Goal: Information Seeking & Learning: Learn about a topic

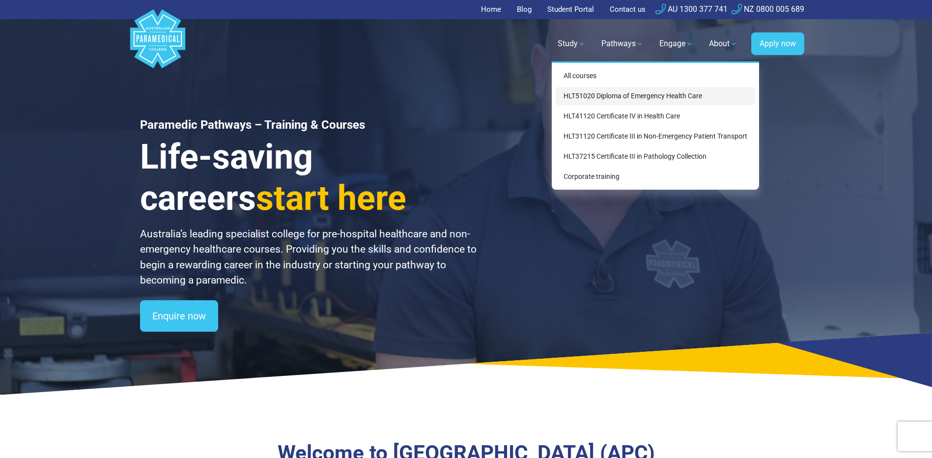
click at [590, 92] on link "HLT51020 Diploma of Emergency Health Care" at bounding box center [656, 96] width 200 height 18
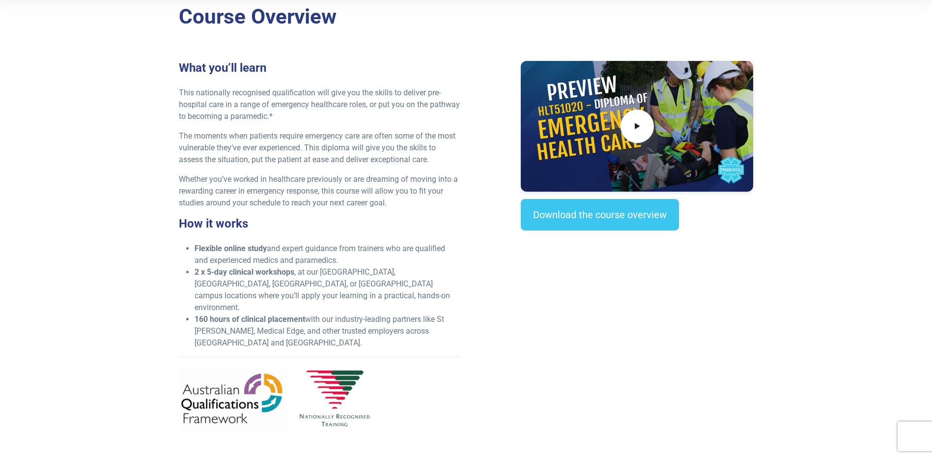
scroll to position [246, 0]
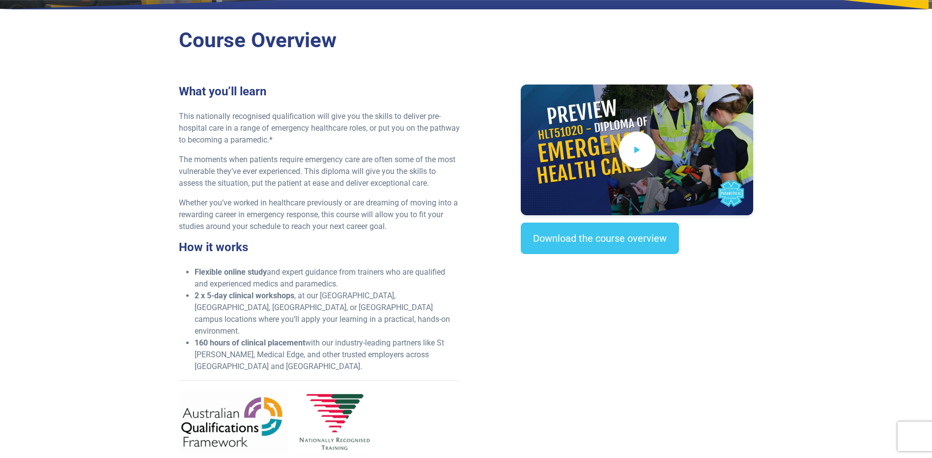
click at [627, 153] on span at bounding box center [637, 150] width 37 height 37
click at [853, 160] on section "Course Overview What you’ll learn This nationally recognised qualification will…" at bounding box center [466, 257] width 932 height 482
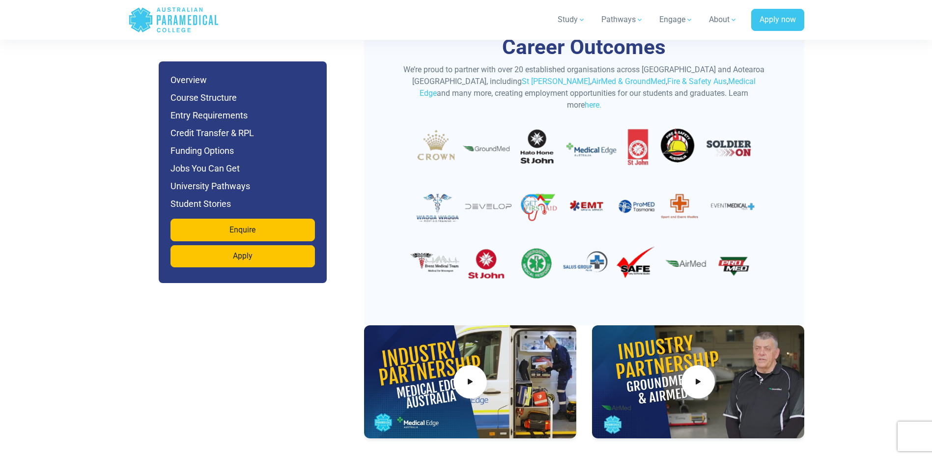
scroll to position [3359, 0]
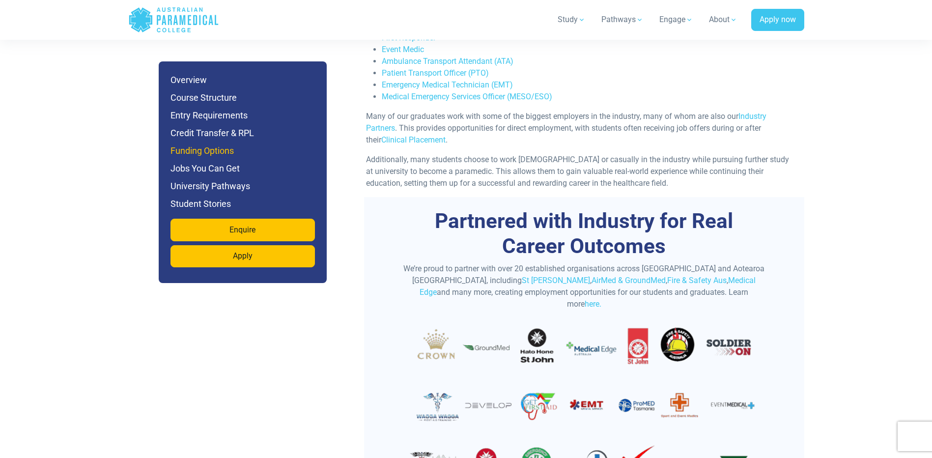
click at [204, 149] on h6 "Funding Options" at bounding box center [243, 151] width 145 height 14
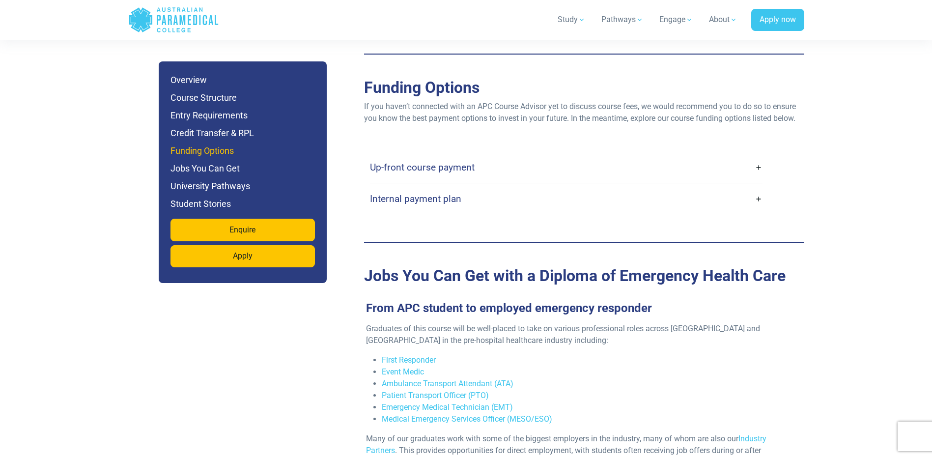
scroll to position [3030, 0]
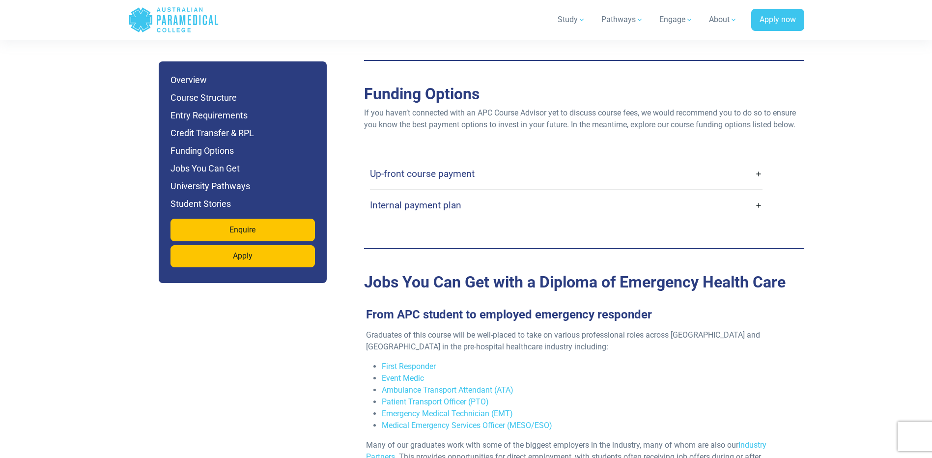
click at [452, 162] on link "Up-front course payment" at bounding box center [566, 173] width 393 height 23
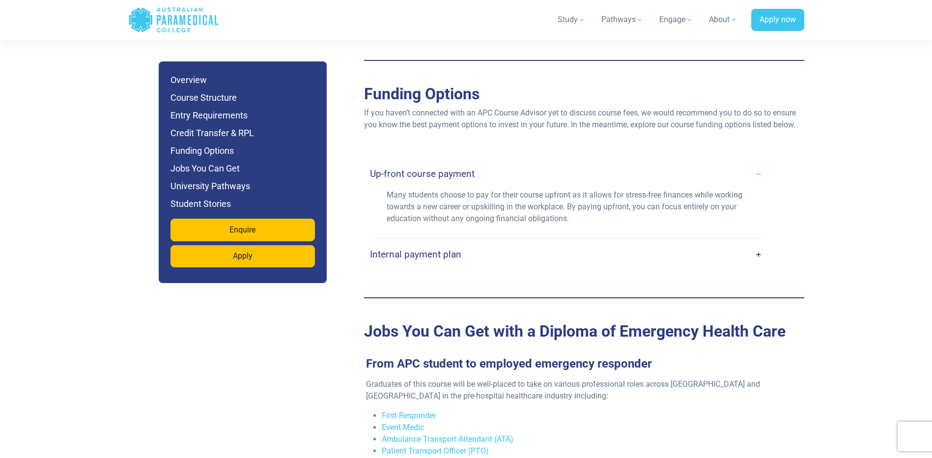
scroll to position [2866, 0]
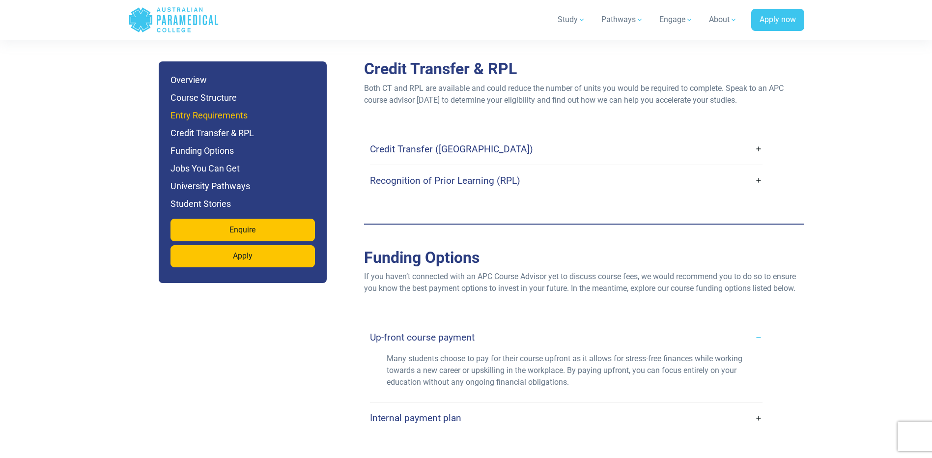
click at [218, 120] on h6 "Entry Requirements" at bounding box center [243, 116] width 145 height 14
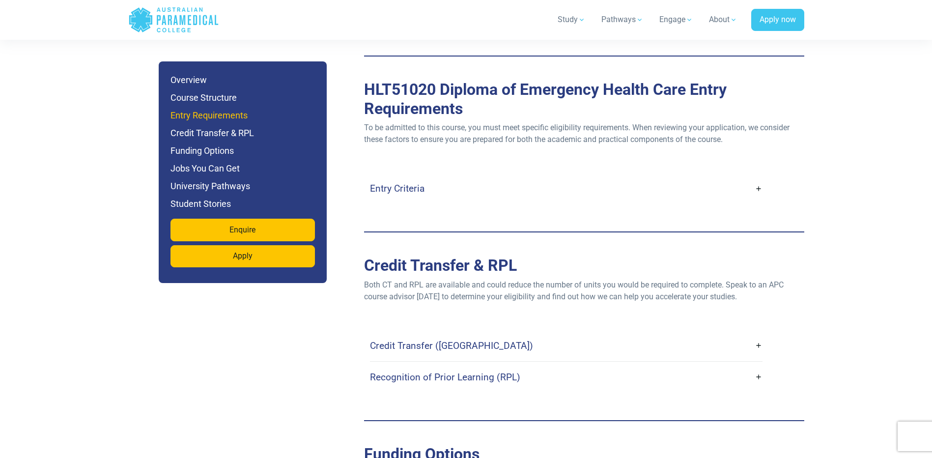
scroll to position [2665, 0]
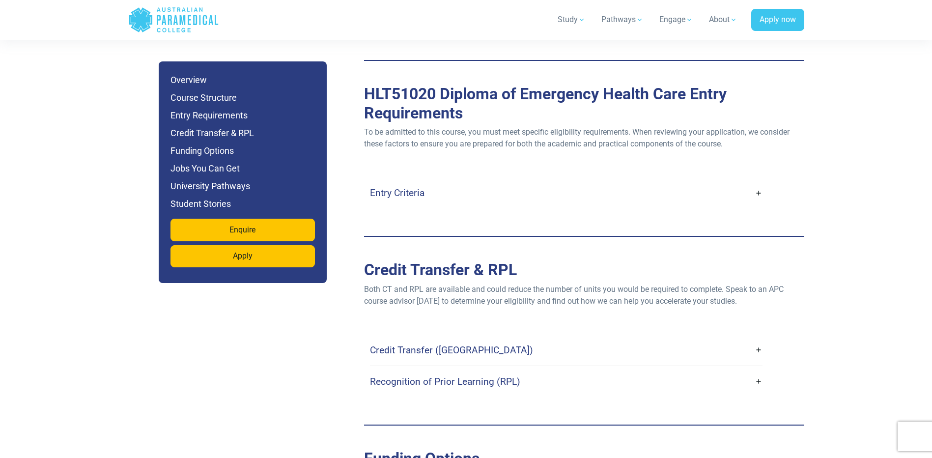
click at [394, 187] on h4 "Entry Criteria" at bounding box center [397, 192] width 55 height 11
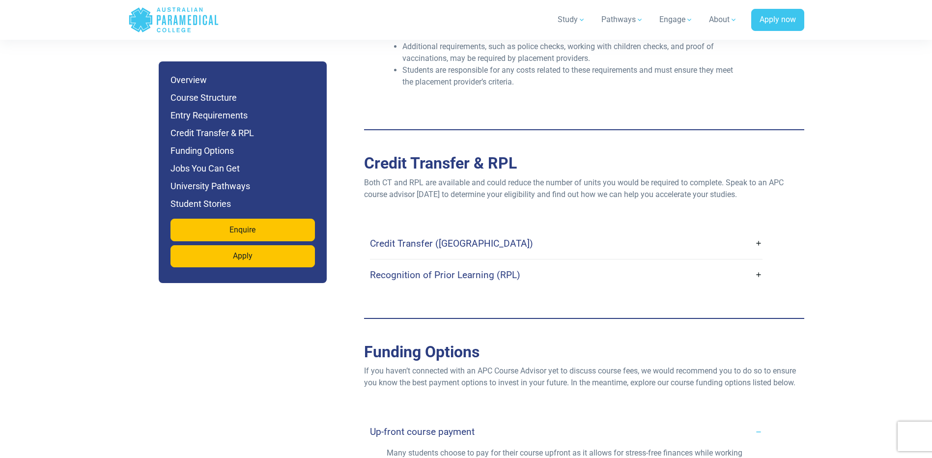
scroll to position [3157, 0]
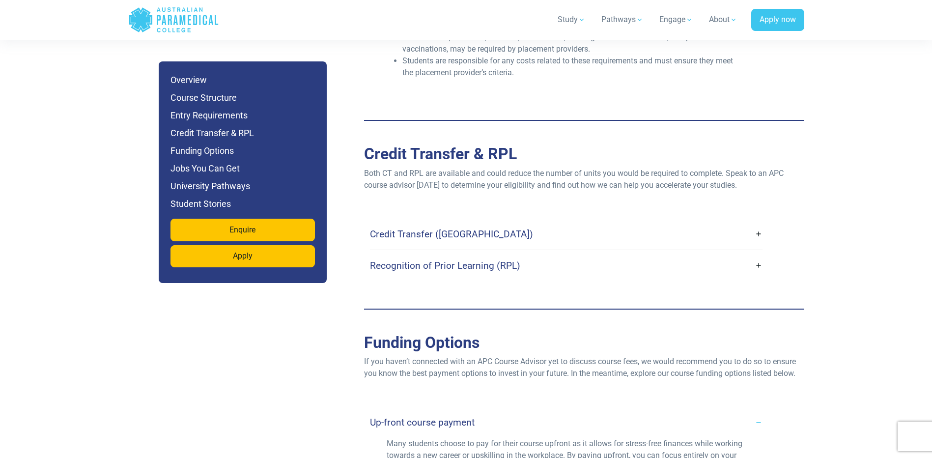
click at [425, 229] on h4 "Credit Transfer (CT)" at bounding box center [451, 234] width 163 height 11
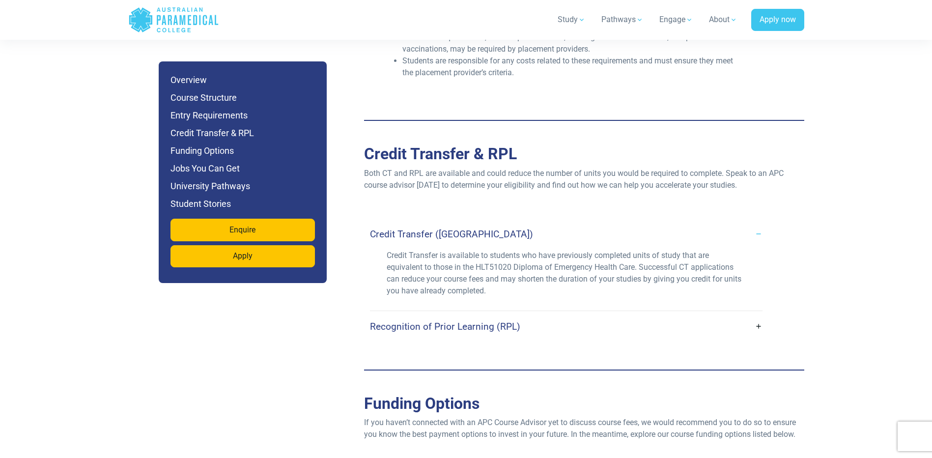
click at [425, 229] on h4 "Credit Transfer (CT)" at bounding box center [451, 234] width 163 height 11
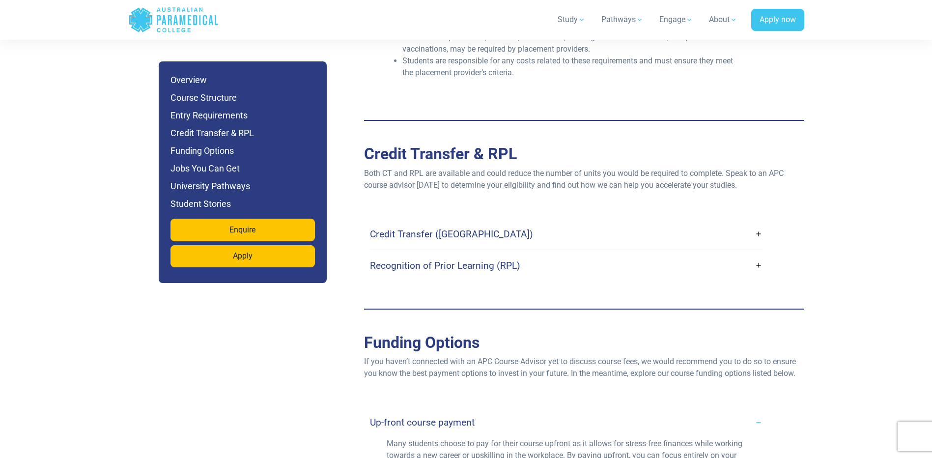
click at [404, 229] on h4 "Credit Transfer (CT)" at bounding box center [451, 234] width 163 height 11
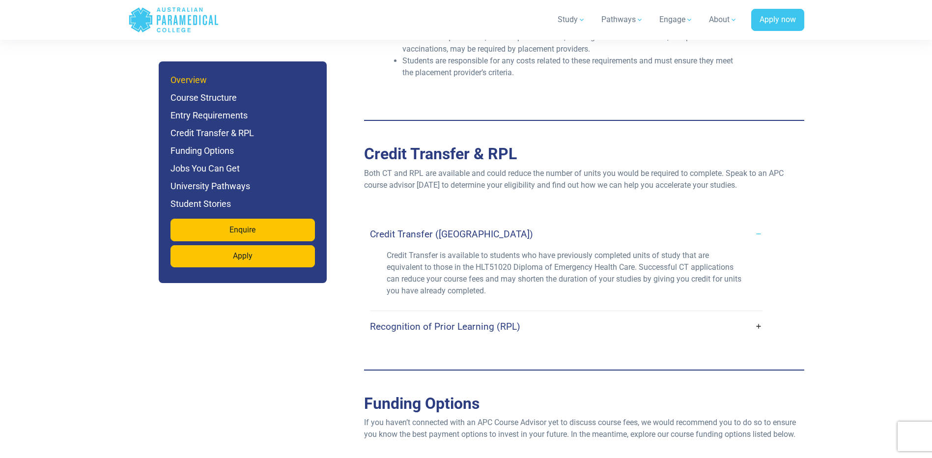
click at [199, 81] on h6 "Overview" at bounding box center [243, 80] width 145 height 14
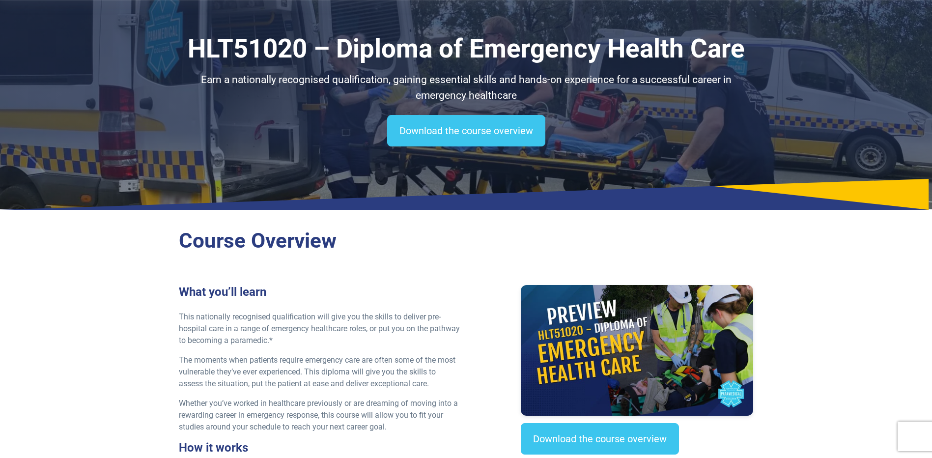
scroll to position [0, 0]
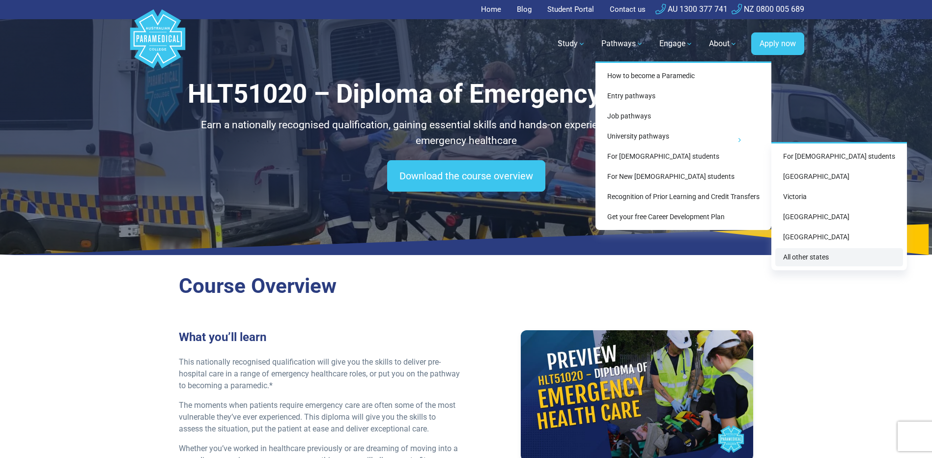
click at [824, 252] on link "All other states" at bounding box center [840, 257] width 128 height 18
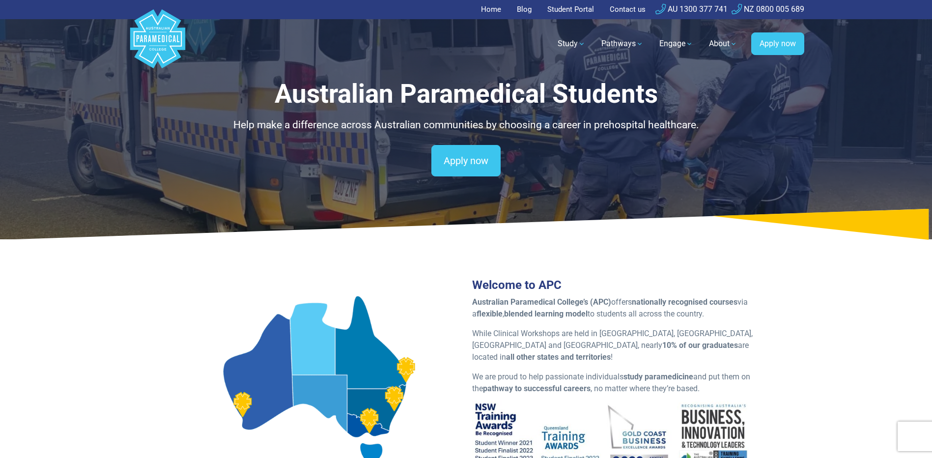
click at [167, 40] on polygon "Australian Paramedical College" at bounding box center [157, 38] width 55 height 59
